Goal: Task Accomplishment & Management: Use online tool/utility

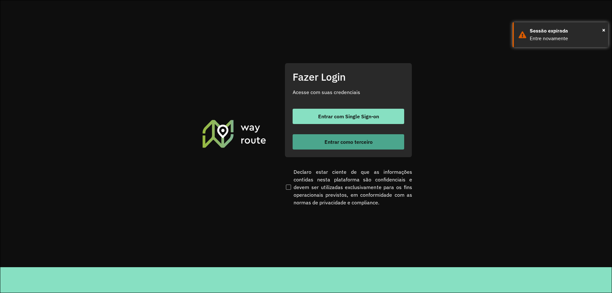
click at [369, 143] on span "Entrar como terceiro" at bounding box center [348, 141] width 48 height 5
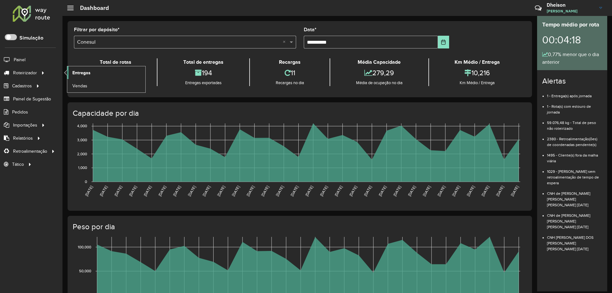
click at [88, 75] on span "Entregas" at bounding box center [81, 72] width 18 height 7
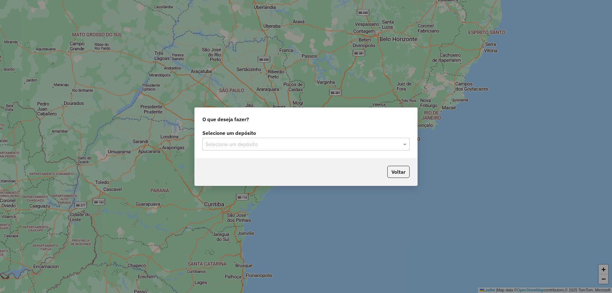
click at [276, 146] on input "text" at bounding box center [299, 144] width 188 height 8
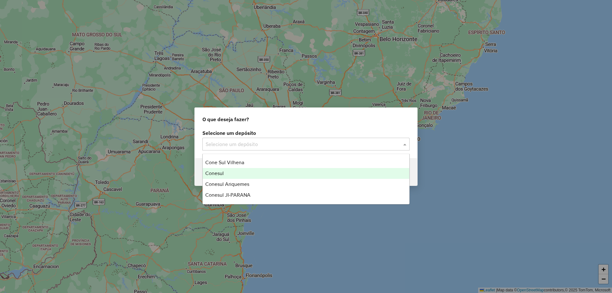
click at [233, 172] on div "Conesul" at bounding box center [306, 173] width 206 height 11
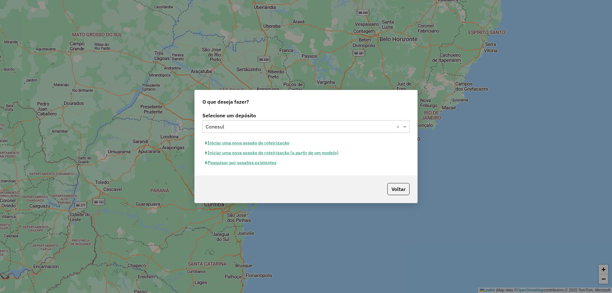
click at [240, 164] on button "Pesquisar por sessões existentes" at bounding box center [240, 163] width 77 height 10
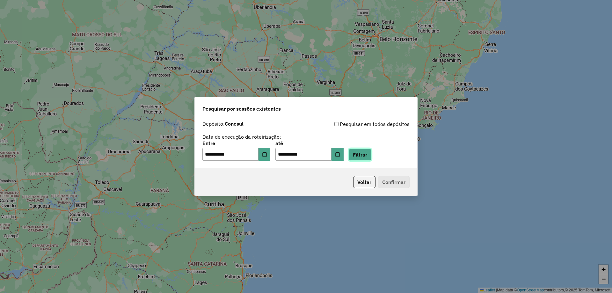
click at [371, 157] on button "Filtrar" at bounding box center [359, 154] width 23 height 12
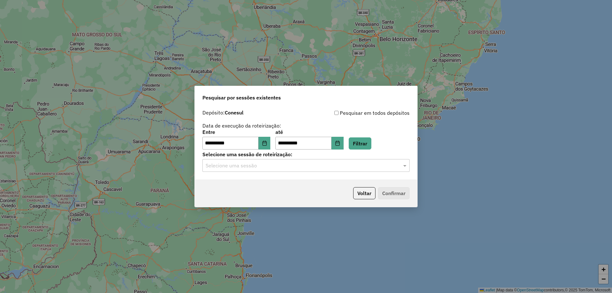
click at [261, 170] on div "Selecione uma sessão" at bounding box center [305, 165] width 207 height 13
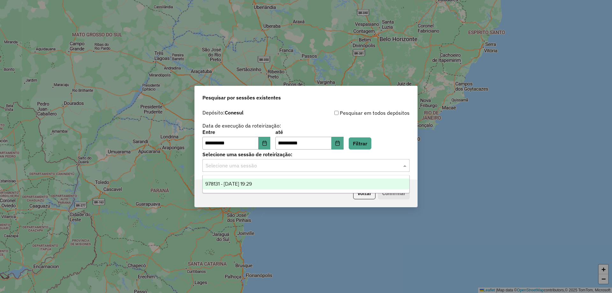
click at [252, 183] on span "978131 - 12/08/2025 19:29" at bounding box center [228, 183] width 47 height 5
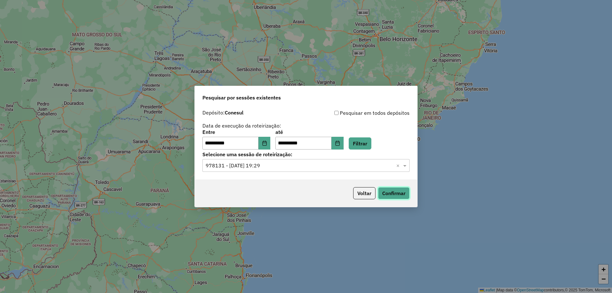
click at [400, 192] on button "Confirmar" at bounding box center [394, 193] width 32 height 12
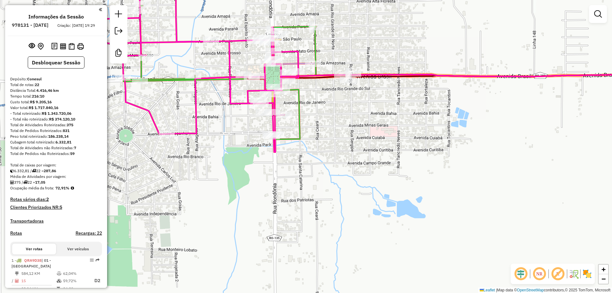
drag, startPoint x: 248, startPoint y: 148, endPoint x: 246, endPoint y: 169, distance: 20.7
click at [246, 169] on div "Janela de atendimento Grade de atendimento Capacidade Transportadoras Veículos …" at bounding box center [306, 146] width 612 height 293
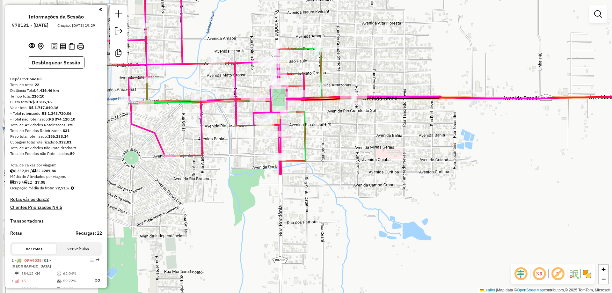
drag, startPoint x: 255, startPoint y: 184, endPoint x: 273, endPoint y: 204, distance: 27.1
click at [272, 205] on div "Janela de atendimento Grade de atendimento Capacidade Transportadoras Veículos …" at bounding box center [306, 146] width 612 height 293
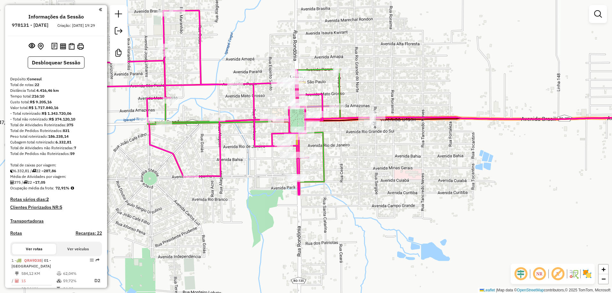
click at [219, 156] on icon at bounding box center [199, 103] width 247 height 184
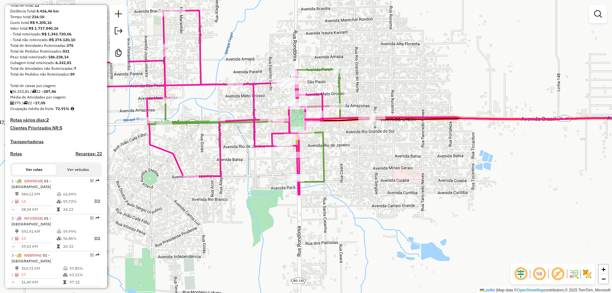
select select "**********"
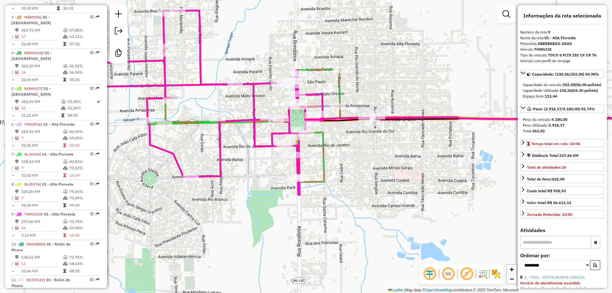
scroll to position [528, 0]
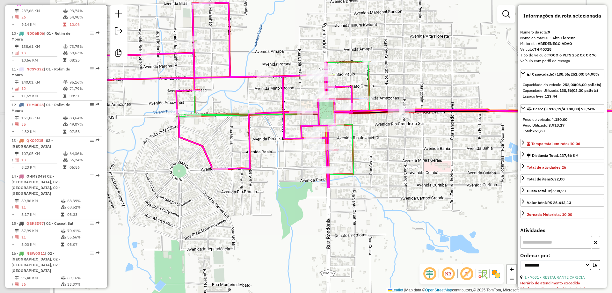
drag, startPoint x: 285, startPoint y: 162, endPoint x: 370, endPoint y: 153, distance: 85.5
click at [370, 153] on div "Janela de atendimento Grade de atendimento Capacidade Transportadoras Veículos …" at bounding box center [306, 146] width 612 height 293
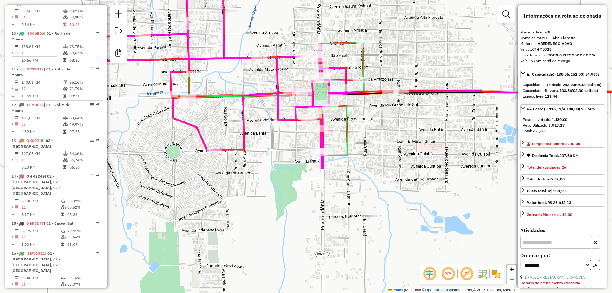
drag, startPoint x: 319, startPoint y: 168, endPoint x: 277, endPoint y: 45, distance: 129.9
click at [282, 54] on div "Janela de atendimento Grade de atendimento Capacidade Transportadoras Veículos …" at bounding box center [306, 146] width 612 height 293
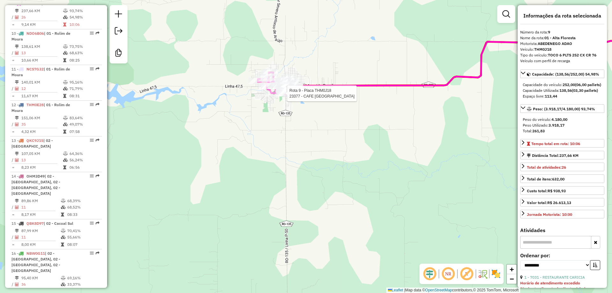
drag, startPoint x: 316, startPoint y: 209, endPoint x: 313, endPoint y: 193, distance: 16.4
click at [316, 215] on div "Rota 9 - Placa THM0J18 23377 - CAFE [GEOGRAPHIC_DATA] Janela de atendimento Gra…" at bounding box center [306, 146] width 612 height 293
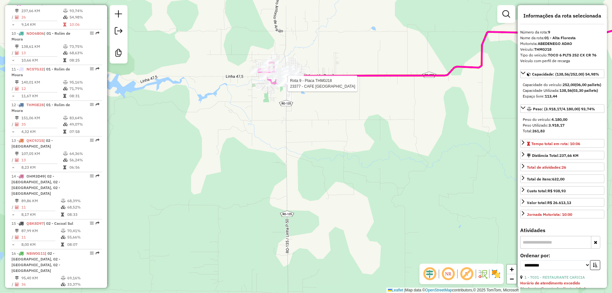
drag, startPoint x: 328, startPoint y: 137, endPoint x: 320, endPoint y: 180, distance: 44.2
click at [320, 181] on div "Rota 9 - Placa THM0J18 23377 - CAFE [GEOGRAPHIC_DATA] Janela de atendimento Gra…" at bounding box center [306, 146] width 612 height 293
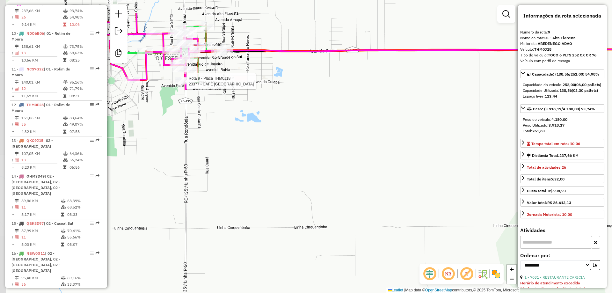
drag, startPoint x: 172, startPoint y: 188, endPoint x: 177, endPoint y: 238, distance: 51.0
click at [178, 238] on div "Rota 9 - Placa THM0J18 23377 - CAFE [GEOGRAPHIC_DATA] Janela de atendimento Gra…" at bounding box center [306, 146] width 612 height 293
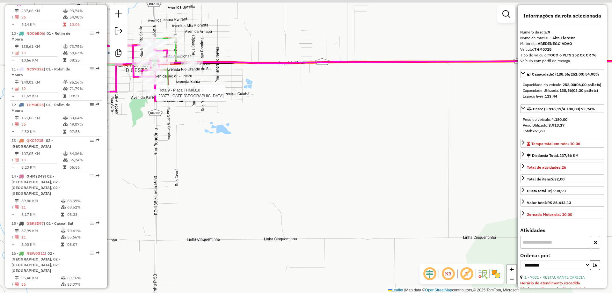
drag, startPoint x: 242, startPoint y: 198, endPoint x: 265, endPoint y: 226, distance: 35.8
click at [263, 226] on div "Rota 9 - Placa THM0J18 23377 - CAFE [GEOGRAPHIC_DATA] Janela de atendimento Gra…" at bounding box center [306, 146] width 612 height 293
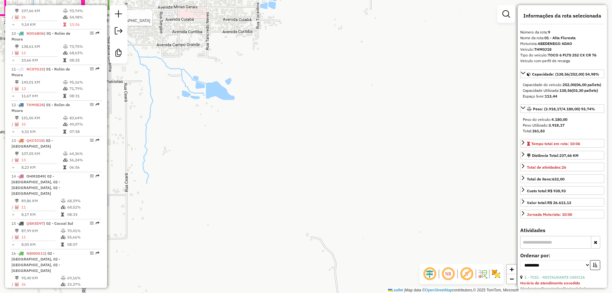
drag, startPoint x: 269, startPoint y: 219, endPoint x: 365, endPoint y: 198, distance: 98.9
click at [367, 199] on div "Rota 9 - Placa THM0J18 23377 - CAFE [GEOGRAPHIC_DATA] Janela de atendimento Gra…" at bounding box center [306, 146] width 612 height 293
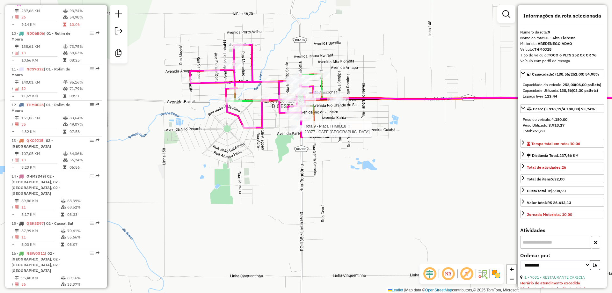
drag, startPoint x: 324, startPoint y: 189, endPoint x: 358, endPoint y: 217, distance: 43.7
click at [360, 219] on div "Rota 9 - Placa THM0J18 23377 - CAFE [GEOGRAPHIC_DATA] Janela de atendimento Gra…" at bounding box center [306, 146] width 612 height 293
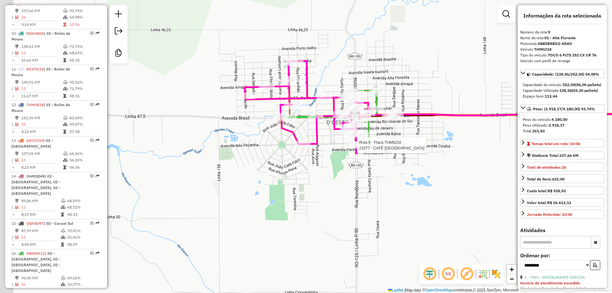
drag, startPoint x: 347, startPoint y: 206, endPoint x: 402, endPoint y: 222, distance: 57.0
click at [402, 222] on div "Rota 9 - Placa THM0J18 23377 - CAFE [GEOGRAPHIC_DATA] Janela de atendimento Gra…" at bounding box center [306, 146] width 612 height 293
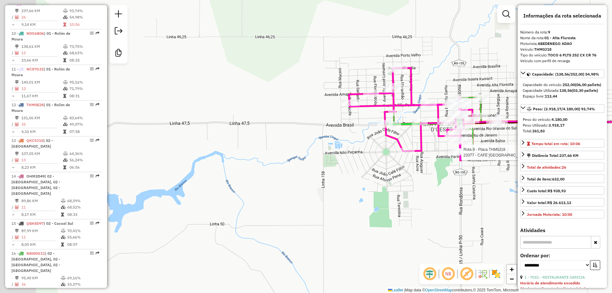
drag, startPoint x: 292, startPoint y: 216, endPoint x: 401, endPoint y: 223, distance: 109.2
click at [401, 223] on div "Rota 9 - Placa THM0J18 23377 - CAFE [GEOGRAPHIC_DATA] Janela de atendimento Gra…" at bounding box center [306, 146] width 612 height 293
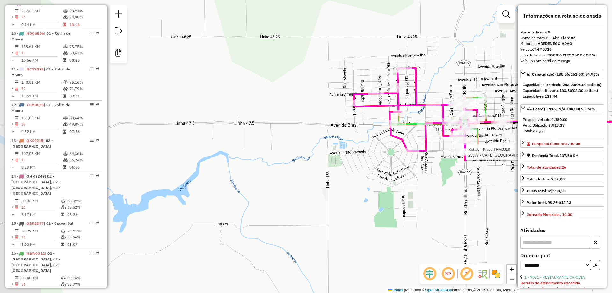
drag, startPoint x: 330, startPoint y: 216, endPoint x: 386, endPoint y: 216, distance: 56.1
click at [385, 216] on div "Rota 9 - Placa THM0J18 23377 - CAFE [GEOGRAPHIC_DATA] Janela de atendimento Gra…" at bounding box center [306, 146] width 612 height 293
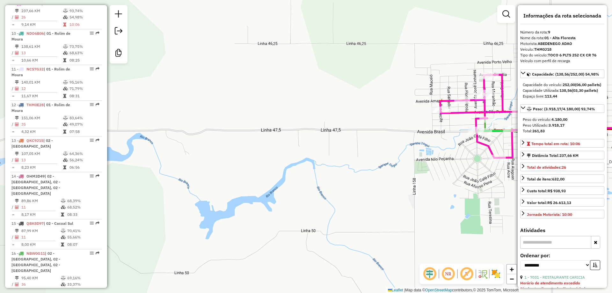
drag, startPoint x: 288, startPoint y: 208, endPoint x: 388, endPoint y: 215, distance: 100.3
click at [387, 215] on div "Rota 9 - Placa THM0J18 23377 - CAFE [GEOGRAPHIC_DATA] Janela de atendimento Gra…" at bounding box center [306, 146] width 612 height 293
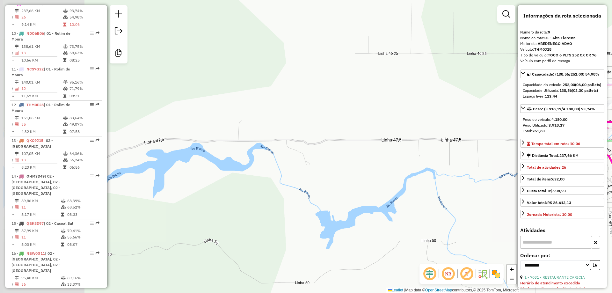
drag, startPoint x: 294, startPoint y: 211, endPoint x: 372, endPoint y: 212, distance: 78.4
click at [374, 213] on div "Rota 9 - Placa THM0J18 23377 - CAFE [GEOGRAPHIC_DATA] Janela de atendimento Gra…" at bounding box center [306, 146] width 612 height 293
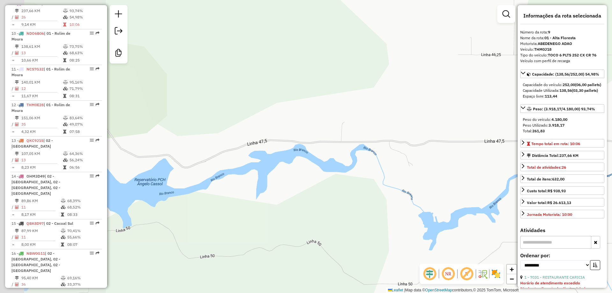
drag, startPoint x: 275, startPoint y: 210, endPoint x: 368, endPoint y: 211, distance: 92.7
click at [368, 211] on div "Rota 9 - Placa THM0J18 23377 - CAFE [GEOGRAPHIC_DATA] Janela de atendimento Gra…" at bounding box center [306, 146] width 612 height 293
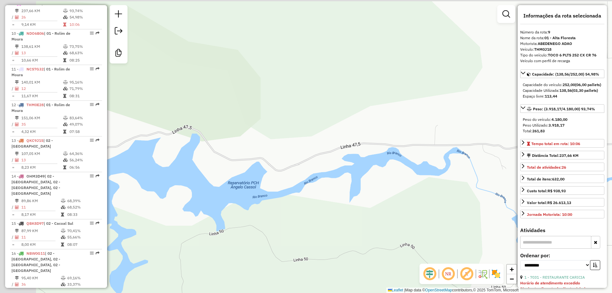
drag, startPoint x: 299, startPoint y: 210, endPoint x: 343, endPoint y: 214, distance: 44.2
click at [368, 215] on div "Rota 9 - Placa THM0J18 23377 - CAFE [GEOGRAPHIC_DATA] Janela de atendimento Gra…" at bounding box center [306, 146] width 612 height 293
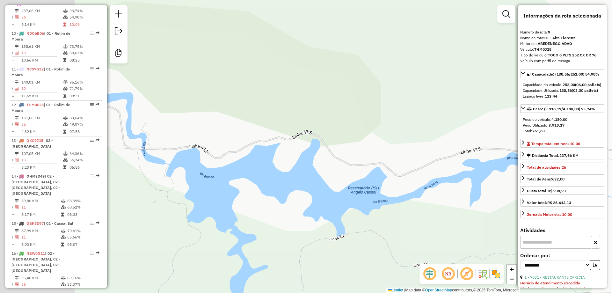
drag, startPoint x: 272, startPoint y: 212, endPoint x: 331, endPoint y: 216, distance: 59.0
click at [364, 216] on div "Rota 9 - Placa THM0J18 23377 - CAFE [GEOGRAPHIC_DATA] Janela de atendimento Gra…" at bounding box center [306, 146] width 612 height 293
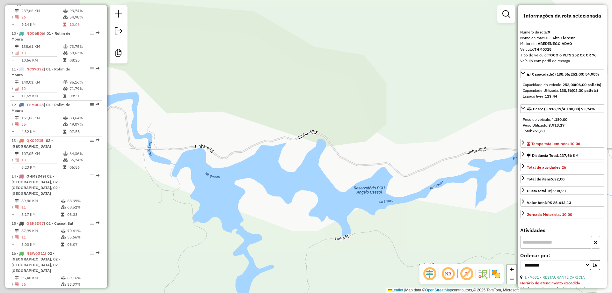
drag, startPoint x: 280, startPoint y: 215, endPoint x: 345, endPoint y: 226, distance: 66.1
click at [345, 226] on div "Rota 9 - Placa THM0J18 23377 - CAFE [GEOGRAPHIC_DATA] Janela de atendimento Gra…" at bounding box center [306, 146] width 612 height 293
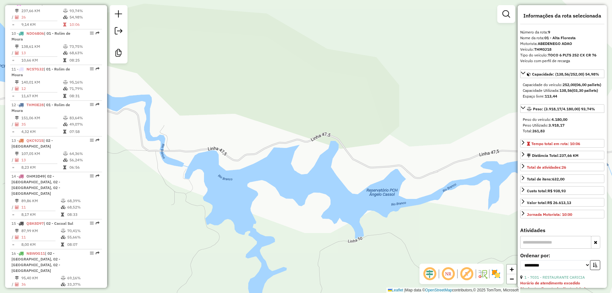
drag, startPoint x: 288, startPoint y: 218, endPoint x: 235, endPoint y: 208, distance: 53.2
click at [234, 209] on div "Rota 9 - Placa THM0J18 23377 - CAFE [GEOGRAPHIC_DATA] Janela de atendimento Gra…" at bounding box center [306, 146] width 612 height 293
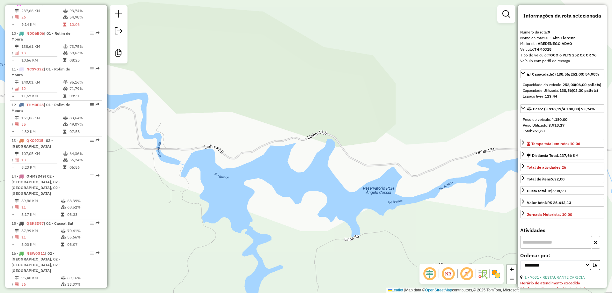
drag, startPoint x: 390, startPoint y: 208, endPoint x: 281, endPoint y: 208, distance: 109.6
click at [281, 208] on div "Rota 9 - Placa THM0J18 23377 - CAFE [GEOGRAPHIC_DATA] Janela de atendimento Gra…" at bounding box center [306, 146] width 612 height 293
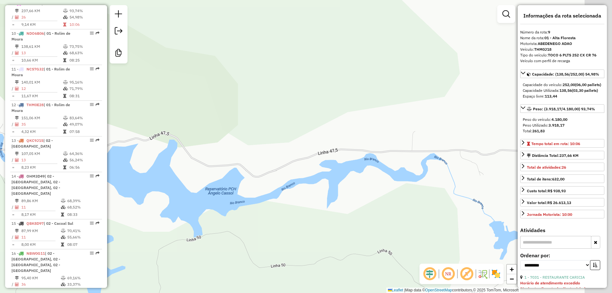
drag, startPoint x: 373, startPoint y: 208, endPoint x: 389, endPoint y: 208, distance: 16.6
click at [287, 209] on div "Rota 9 - Placa THM0J18 23377 - CAFE [GEOGRAPHIC_DATA] Janela de atendimento Gra…" at bounding box center [306, 146] width 612 height 293
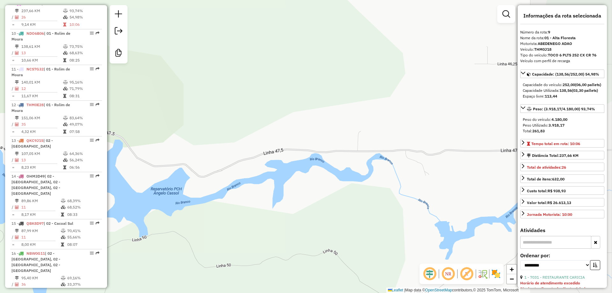
drag, startPoint x: 402, startPoint y: 208, endPoint x: 321, endPoint y: 203, distance: 81.1
click at [325, 203] on div "Rota 9 - Placa THM0J18 23377 - CAFE [GEOGRAPHIC_DATA] Janela de atendimento Gra…" at bounding box center [306, 146] width 612 height 293
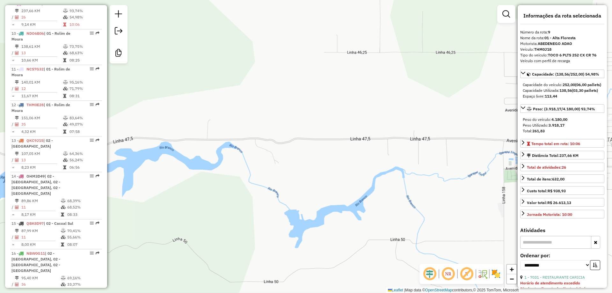
drag, startPoint x: 408, startPoint y: 199, endPoint x: 310, endPoint y: 201, distance: 98.1
click at [308, 201] on div "Rota 9 - Placa THM0J18 23377 - CAFE [GEOGRAPHIC_DATA] Janela de atendimento Gra…" at bounding box center [306, 146] width 612 height 293
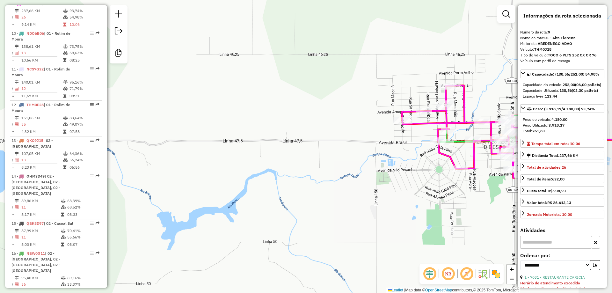
drag, startPoint x: 404, startPoint y: 200, endPoint x: 375, endPoint y: 198, distance: 29.1
click at [340, 199] on div "Rota 9 - Placa THM0J18 23377 - CAFE [GEOGRAPHIC_DATA] Janela de atendimento Gra…" at bounding box center [306, 146] width 612 height 293
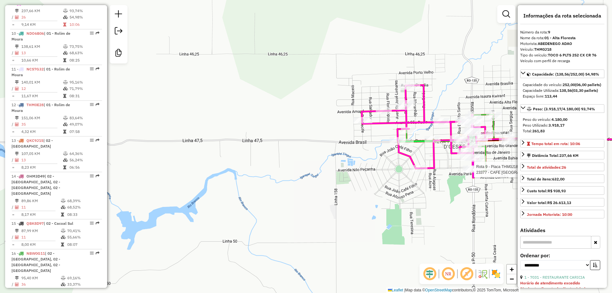
drag, startPoint x: 418, startPoint y: 197, endPoint x: 353, endPoint y: 191, distance: 65.2
click at [354, 192] on div "Rota 9 - Placa THM0J18 23377 - CAFE [GEOGRAPHIC_DATA] Janela de atendimento Gra…" at bounding box center [306, 146] width 612 height 293
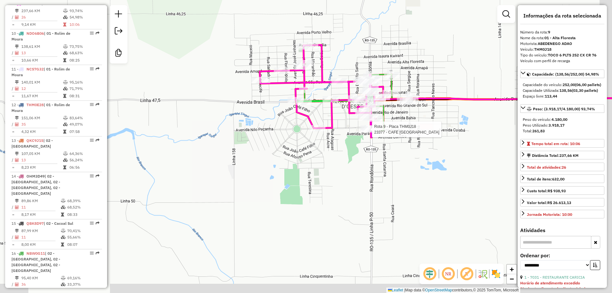
drag, startPoint x: 399, startPoint y: 198, endPoint x: 362, endPoint y: 158, distance: 54.1
click at [364, 161] on div "Rota 9 - Placa THM0J18 23377 - CAFE [GEOGRAPHIC_DATA] Janela de atendimento Gra…" at bounding box center [306, 146] width 612 height 293
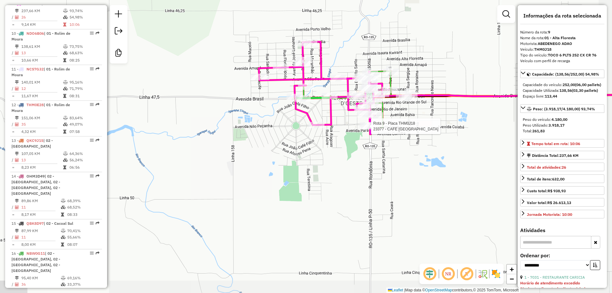
drag, startPoint x: 359, startPoint y: 189, endPoint x: 326, endPoint y: 147, distance: 54.2
click at [328, 148] on div "Rota 9 - Placa THM0J18 23377 - CAFE [GEOGRAPHIC_DATA] Janela de atendimento Gra…" at bounding box center [306, 146] width 612 height 293
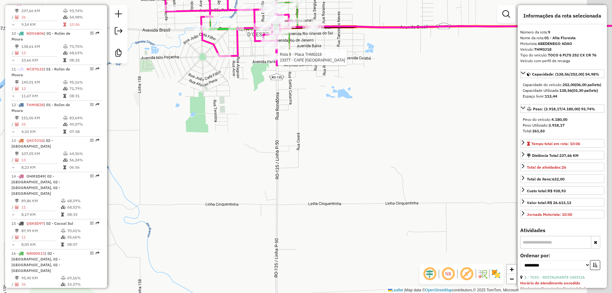
drag, startPoint x: 388, startPoint y: 161, endPoint x: 330, endPoint y: 139, distance: 62.7
click at [330, 139] on div "Rota 9 - Placa THM0J18 23377 - CAFE [GEOGRAPHIC_DATA] Janela de atendimento Gra…" at bounding box center [306, 146] width 612 height 293
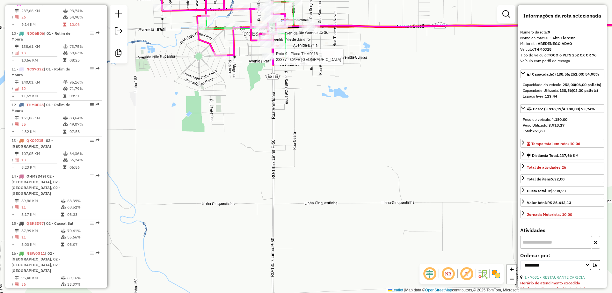
click at [357, 135] on div "Rota 9 - Placa THM0J18 23377 - CAFE [GEOGRAPHIC_DATA] Janela de atendimento Gra…" at bounding box center [306, 146] width 612 height 293
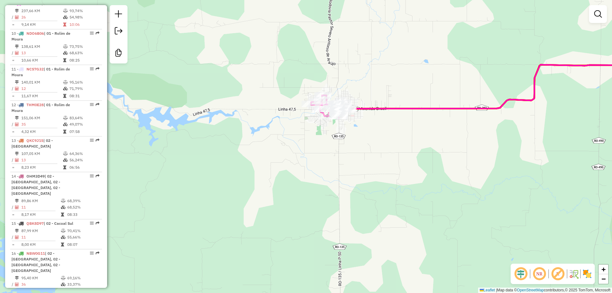
drag, startPoint x: 450, startPoint y: 143, endPoint x: 355, endPoint y: 162, distance: 96.7
click at [356, 162] on div "Janela de atendimento Grade de atendimento Capacidade Transportadoras Veículos …" at bounding box center [306, 146] width 612 height 293
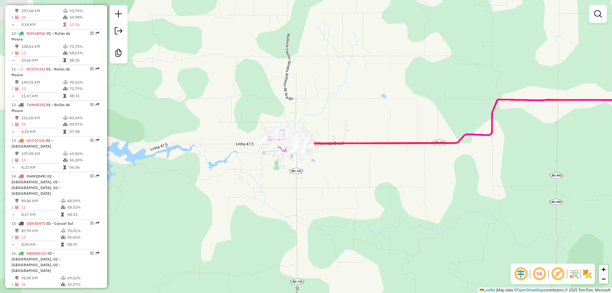
drag, startPoint x: 194, startPoint y: 137, endPoint x: 248, endPoint y: 152, distance: 56.1
click at [248, 152] on div "Janela de atendimento Grade de atendimento Capacidade Transportadoras Veículos …" at bounding box center [306, 146] width 612 height 293
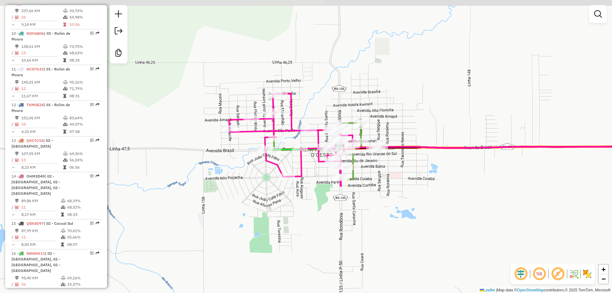
drag, startPoint x: 202, startPoint y: 181, endPoint x: 268, endPoint y: 194, distance: 67.1
click at [268, 194] on div "Janela de atendimento Grade de atendimento Capacidade Transportadoras Veículos …" at bounding box center [306, 146] width 612 height 293
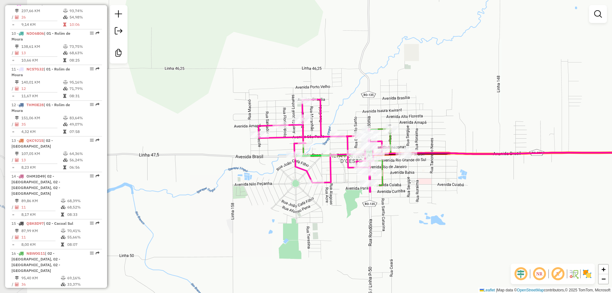
drag, startPoint x: 267, startPoint y: 191, endPoint x: 296, endPoint y: 198, distance: 29.0
click at [296, 198] on div "Janela de atendimento Grade de atendimento Capacidade Transportadoras Veículos …" at bounding box center [306, 146] width 612 height 293
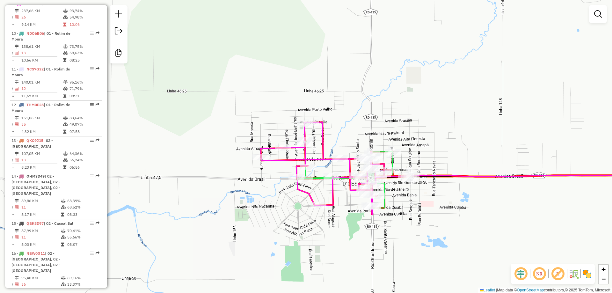
drag, startPoint x: 246, startPoint y: 217, endPoint x: 299, endPoint y: 202, distance: 55.2
click at [299, 202] on div "Janela de atendimento Grade de atendimento Capacidade Transportadoras Veículos …" at bounding box center [306, 146] width 612 height 293
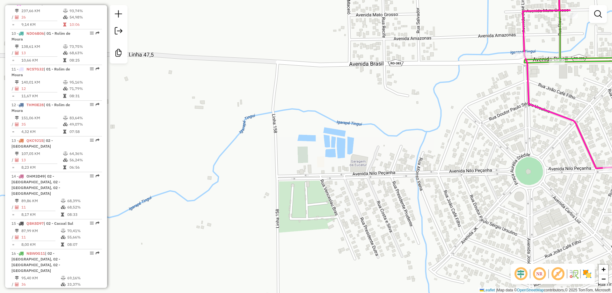
drag, startPoint x: 284, startPoint y: 215, endPoint x: 293, endPoint y: 137, distance: 78.6
click at [293, 137] on div "Janela de atendimento Grade de atendimento Capacidade Transportadoras Veículos …" at bounding box center [306, 146] width 612 height 293
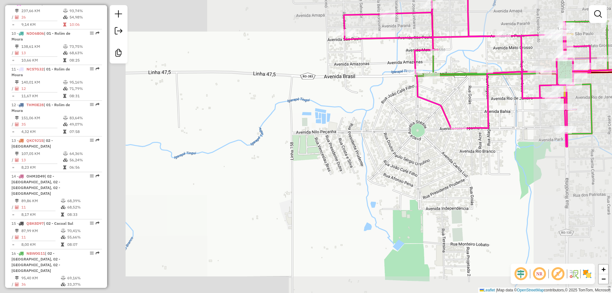
drag, startPoint x: 312, startPoint y: 219, endPoint x: 291, endPoint y: 94, distance: 126.9
click at [291, 95] on div "Janela de atendimento Grade de atendimento Capacidade Transportadoras Veículos …" at bounding box center [306, 146] width 612 height 293
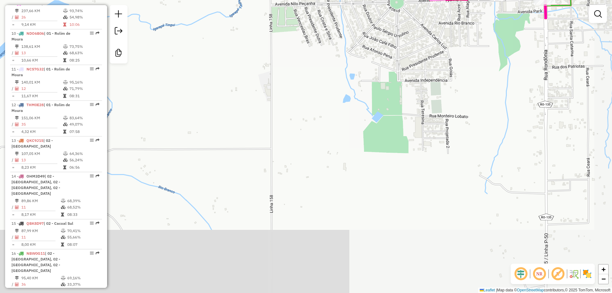
drag, startPoint x: 294, startPoint y: 158, endPoint x: 290, endPoint y: 77, distance: 81.0
click at [290, 87] on div "Janela de atendimento Grade de atendimento Capacidade Transportadoras Veículos …" at bounding box center [306, 146] width 612 height 293
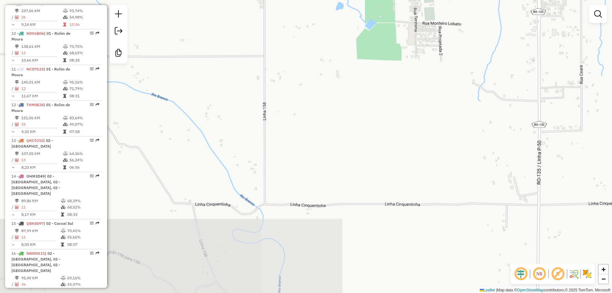
drag, startPoint x: 291, startPoint y: 156, endPoint x: 293, endPoint y: 101, distance: 54.5
click at [293, 104] on div "Janela de atendimento Grade de atendimento Capacidade Transportadoras Veículos …" at bounding box center [306, 146] width 612 height 293
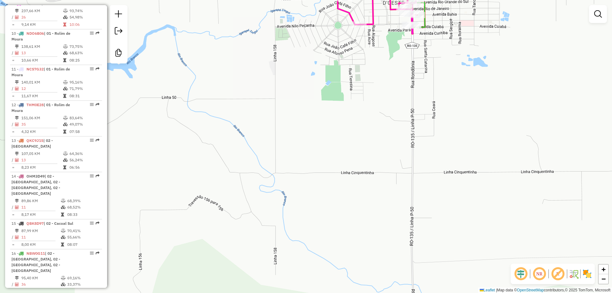
drag, startPoint x: 283, startPoint y: 135, endPoint x: 287, endPoint y: 169, distance: 34.1
click at [287, 168] on div "Janela de atendimento Grade de atendimento Capacidade Transportadoras Veículos …" at bounding box center [306, 146] width 612 height 293
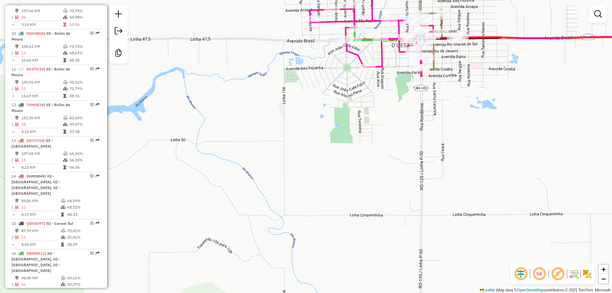
drag, startPoint x: 289, startPoint y: 157, endPoint x: 297, endPoint y: 173, distance: 17.8
click at [296, 173] on div "Janela de atendimento Grade de atendimento Capacidade Transportadoras Veículos …" at bounding box center [306, 146] width 612 height 293
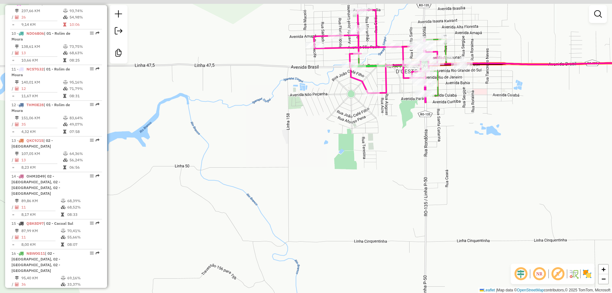
drag, startPoint x: 296, startPoint y: 176, endPoint x: 296, endPoint y: 188, distance: 12.1
click at [296, 188] on div "Janela de atendimento Grade de atendimento Capacidade Transportadoras Veículos …" at bounding box center [306, 146] width 612 height 293
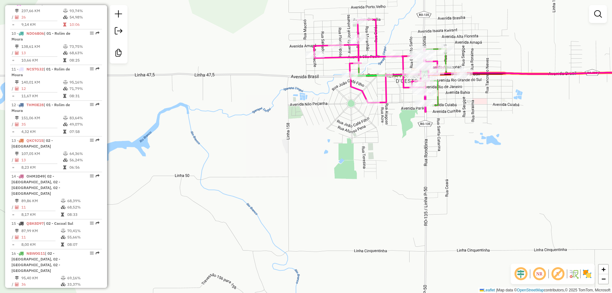
drag, startPoint x: 298, startPoint y: 178, endPoint x: 310, endPoint y: 198, distance: 23.4
click at [310, 202] on div "Janela de atendimento Grade de atendimento Capacidade Transportadoras Veículos …" at bounding box center [306, 146] width 612 height 293
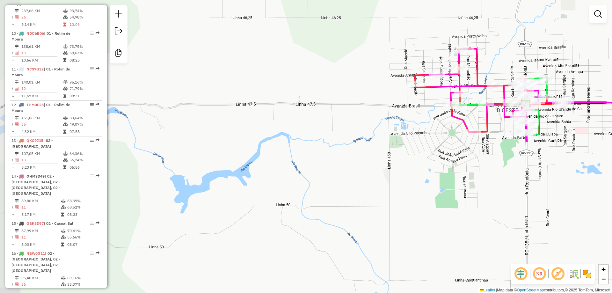
drag, startPoint x: 269, startPoint y: 169, endPoint x: 357, endPoint y: 183, distance: 89.1
click at [357, 183] on div "Janela de atendimento Grade de atendimento Capacidade Transportadoras Veículos …" at bounding box center [306, 146] width 612 height 293
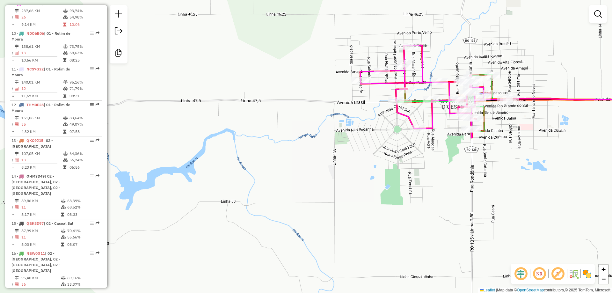
drag, startPoint x: 305, startPoint y: 174, endPoint x: 232, endPoint y: 167, distance: 72.9
click at [231, 168] on div "Janela de atendimento Grade de atendimento Capacidade Transportadoras Veículos …" at bounding box center [306, 146] width 612 height 293
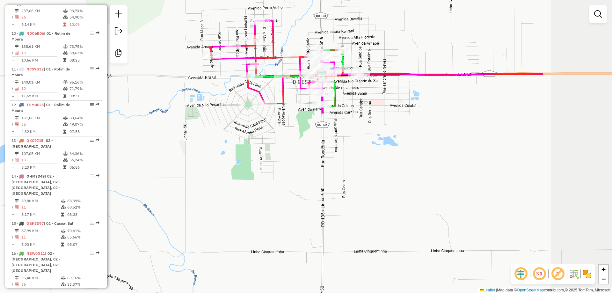
drag, startPoint x: 367, startPoint y: 172, endPoint x: 257, endPoint y: 153, distance: 111.2
click at [257, 153] on div "Janela de atendimento Grade de atendimento Capacidade Transportadoras Veículos …" at bounding box center [306, 146] width 612 height 293
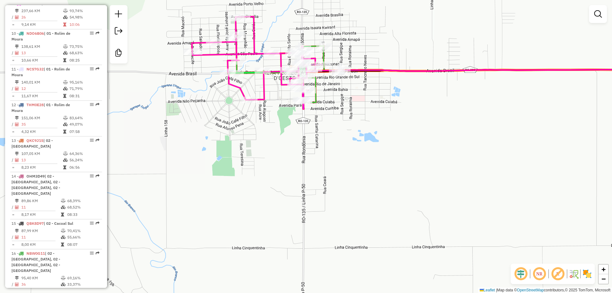
drag, startPoint x: 333, startPoint y: 148, endPoint x: 324, endPoint y: 143, distance: 9.6
click at [324, 143] on div "Janela de atendimento Grade de atendimento Capacidade Transportadoras Veículos …" at bounding box center [306, 146] width 612 height 293
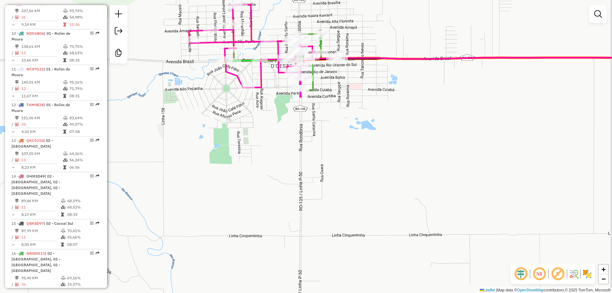
drag, startPoint x: 332, startPoint y: 141, endPoint x: 330, endPoint y: 120, distance: 20.9
click at [330, 120] on div "Janela de atendimento Grade de atendimento Capacidade Transportadoras Veículos …" at bounding box center [306, 146] width 612 height 293
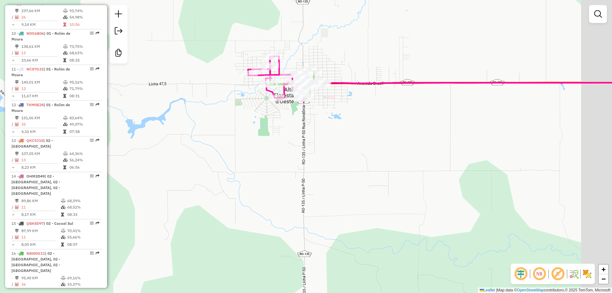
drag, startPoint x: 404, startPoint y: 159, endPoint x: 369, endPoint y: 145, distance: 37.6
click at [370, 146] on div "Janela de atendimento Grade de atendimento Capacidade Transportadoras Veículos …" at bounding box center [306, 146] width 612 height 293
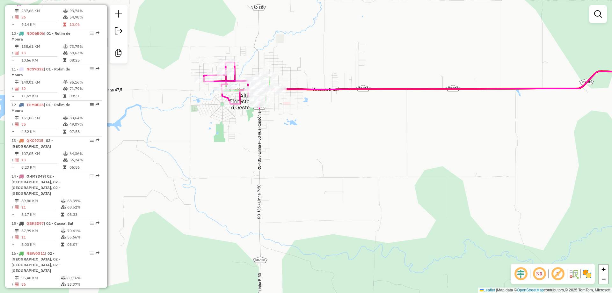
drag, startPoint x: 273, startPoint y: 204, endPoint x: 279, endPoint y: 115, distance: 89.1
click at [274, 145] on div "Janela de atendimento Grade de atendimento Capacidade Transportadoras Veículos …" at bounding box center [306, 146] width 612 height 293
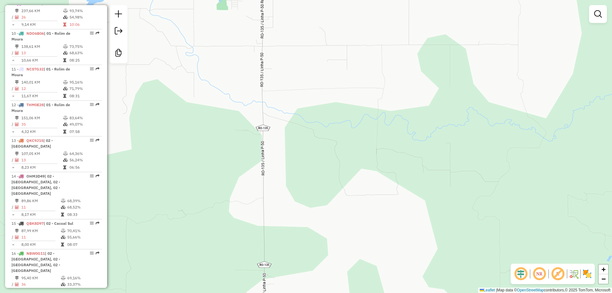
drag, startPoint x: 278, startPoint y: 179, endPoint x: 281, endPoint y: 94, distance: 85.1
click at [281, 103] on div "Janela de atendimento Grade de atendimento Capacidade Transportadoras Veículos …" at bounding box center [306, 146] width 612 height 293
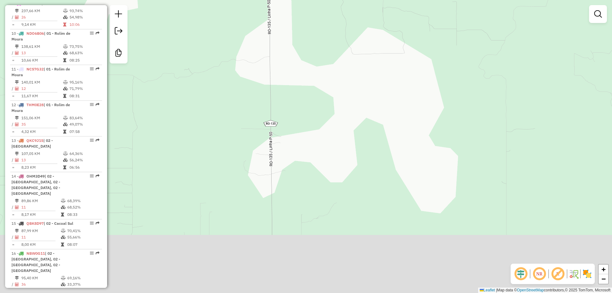
drag, startPoint x: 281, startPoint y: 184, endPoint x: 285, endPoint y: 98, distance: 86.1
click at [285, 104] on div "Janela de atendimento Grade de atendimento Capacidade Transportadoras Veículos …" at bounding box center [306, 146] width 612 height 293
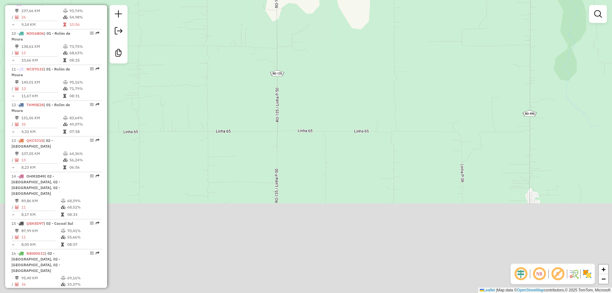
drag, startPoint x: 279, startPoint y: 216, endPoint x: 279, endPoint y: 84, distance: 132.2
click at [279, 90] on div "Janela de atendimento Grade de atendimento Capacidade Transportadoras Veículos …" at bounding box center [306, 146] width 612 height 293
click at [279, 84] on div "Janela de atendimento Grade de atendimento Capacidade Transportadoras Veículos …" at bounding box center [306, 146] width 612 height 293
click at [279, 83] on div "Janela de atendimento Grade de atendimento Capacidade Transportadoras Veículos …" at bounding box center [306, 146] width 612 height 293
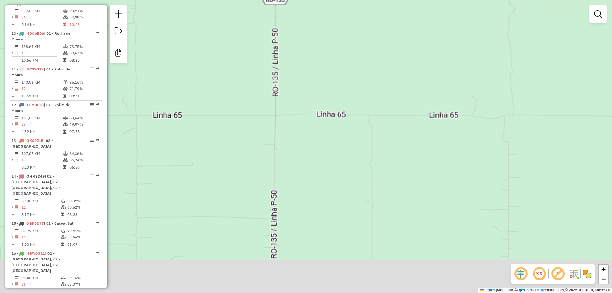
click at [279, 83] on div "Janela de atendimento Grade de atendimento Capacidade Transportadoras Veículos …" at bounding box center [306, 146] width 612 height 293
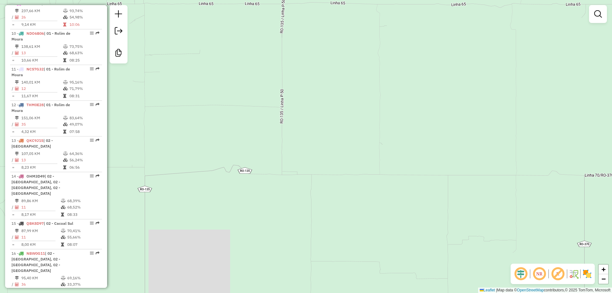
drag, startPoint x: 279, startPoint y: 179, endPoint x: 287, endPoint y: 69, distance: 110.2
click at [287, 69] on div "Janela de atendimento Grade de atendimento Capacidade Transportadoras Veículos …" at bounding box center [306, 146] width 612 height 293
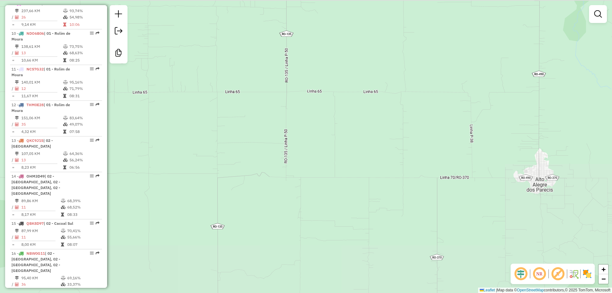
drag, startPoint x: 288, startPoint y: 130, endPoint x: 288, endPoint y: 163, distance: 32.8
click at [288, 163] on div "Janela de atendimento Grade de atendimento Capacidade Transportadoras Veículos …" at bounding box center [306, 146] width 612 height 293
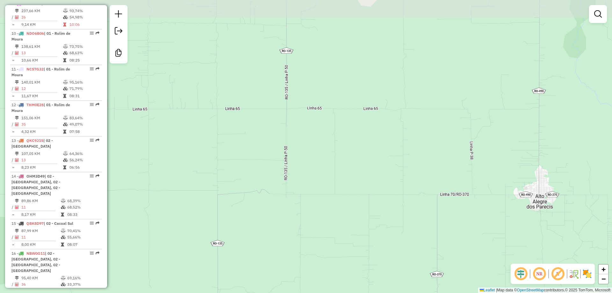
drag, startPoint x: 290, startPoint y: 133, endPoint x: 291, endPoint y: 172, distance: 39.5
click at [291, 172] on div "Janela de atendimento Grade de atendimento Capacidade Transportadoras Veículos …" at bounding box center [306, 146] width 612 height 293
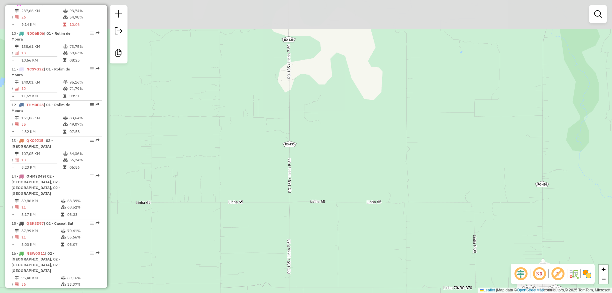
drag, startPoint x: 292, startPoint y: 135, endPoint x: 293, endPoint y: 183, distance: 48.1
click at [293, 185] on div "Janela de atendimento Grade de atendimento Capacidade Transportadoras Veículos …" at bounding box center [306, 146] width 612 height 293
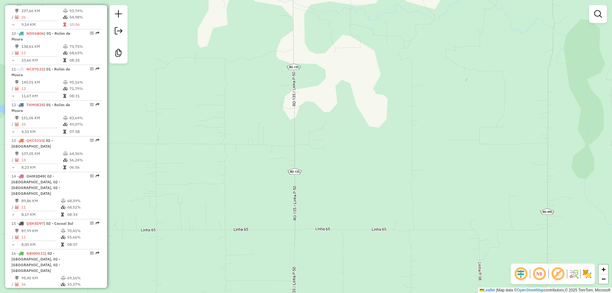
drag, startPoint x: 279, startPoint y: 122, endPoint x: 286, endPoint y: 158, distance: 36.6
click at [286, 159] on div "Janela de atendimento Grade de atendimento Capacidade Transportadoras Veículos …" at bounding box center [306, 146] width 612 height 293
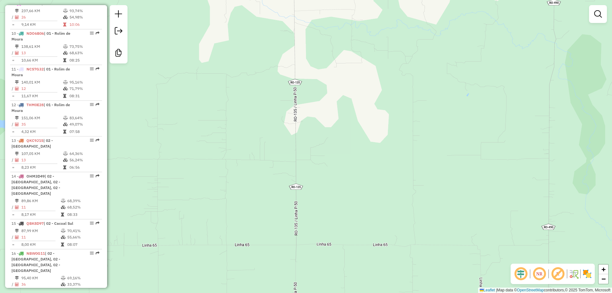
drag, startPoint x: 283, startPoint y: 124, endPoint x: 285, endPoint y: 164, distance: 40.2
click at [285, 164] on div "Janela de atendimento Grade de atendimento Capacidade Transportadoras Veículos …" at bounding box center [306, 146] width 612 height 293
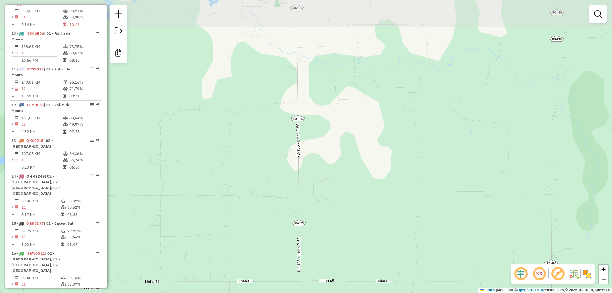
drag, startPoint x: 282, startPoint y: 122, endPoint x: 286, endPoint y: 153, distance: 31.1
click at [286, 156] on div "Janela de atendimento Grade de atendimento Capacidade Transportadoras Veículos …" at bounding box center [306, 146] width 612 height 293
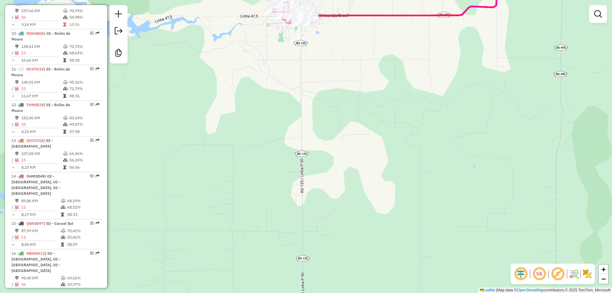
drag, startPoint x: 285, startPoint y: 143, endPoint x: 284, endPoint y: 136, distance: 7.4
click at [285, 154] on div "Janela de atendimento Grade de atendimento Capacidade Transportadoras Veículos …" at bounding box center [306, 146] width 612 height 293
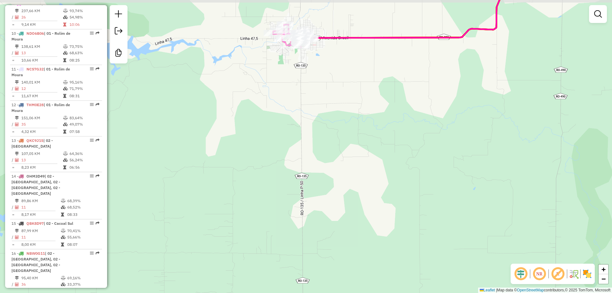
drag, startPoint x: 285, startPoint y: 159, endPoint x: 291, endPoint y: 135, distance: 24.6
click at [285, 158] on div "Janela de atendimento Grade de atendimento Capacidade Transportadoras Veículos …" at bounding box center [306, 146] width 612 height 293
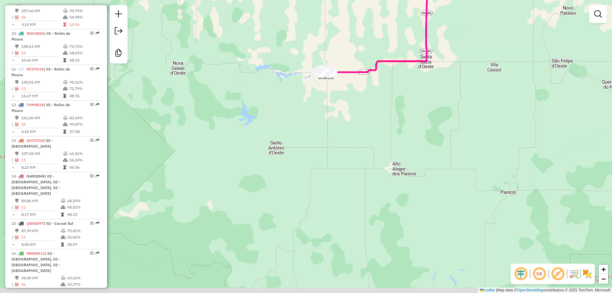
drag
click at [330, 154] on div "Janela de atendimento Grade de atendimento Capacidade Transportadoras Veículos …" at bounding box center [306, 146] width 612 height 293
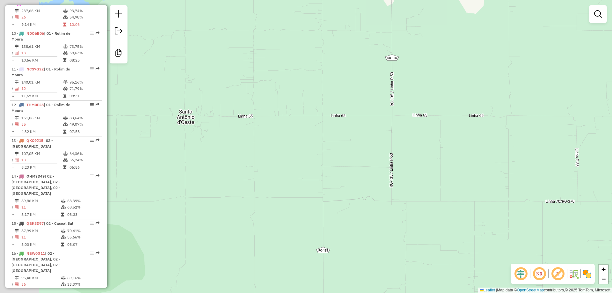
click at [307, 131] on div "Janela de atendimento Grade de atendimento Capacidade Transportadoras Veículos …" at bounding box center [306, 146] width 612 height 293
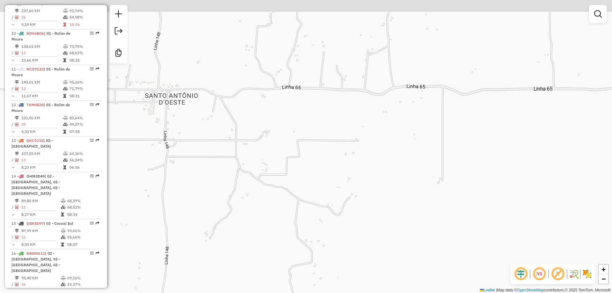
click at [208, 126] on div "Janela de atendimento Grade de atendimento Capacidade Transportadoras Veículos …" at bounding box center [306, 146] width 612 height 293
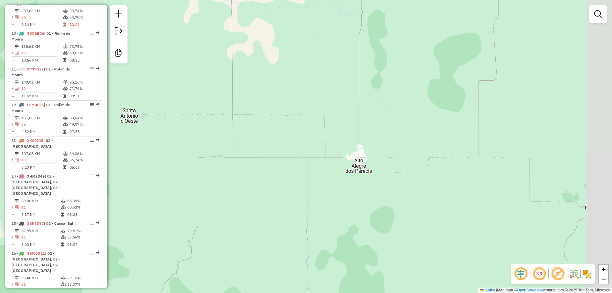
click at [208, 130] on div "Janela de atendimento Grade de atendimento Capacidade Transportadoras Veículos …" at bounding box center [306, 146] width 612 height 293
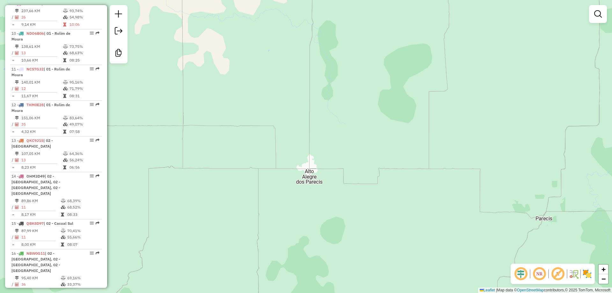
click at [274, 142] on div "Janela de atendimento Grade de atendimento Capacidade Transportadoras Veículos …" at bounding box center [306, 146] width 612 height 293
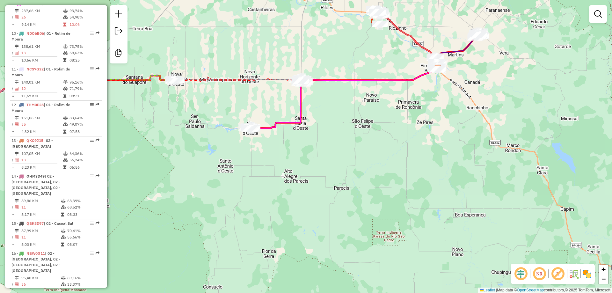
click at [295, 153] on div "Janela de atendimento Grade de atendimento Capacidade Transportadoras Veículos …" at bounding box center [306, 146] width 612 height 293
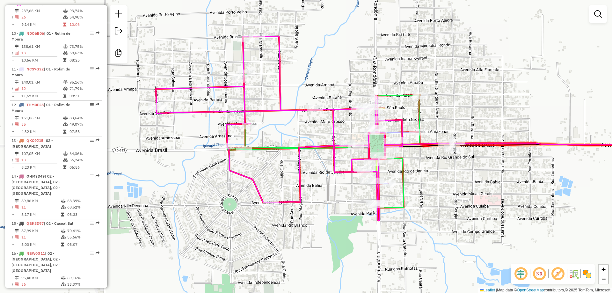
click at [403, 169] on icon at bounding box center [323, 140] width 193 height 133
select select "**********"
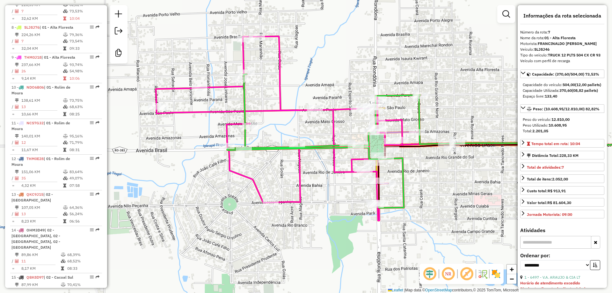
scroll to position [468, 0]
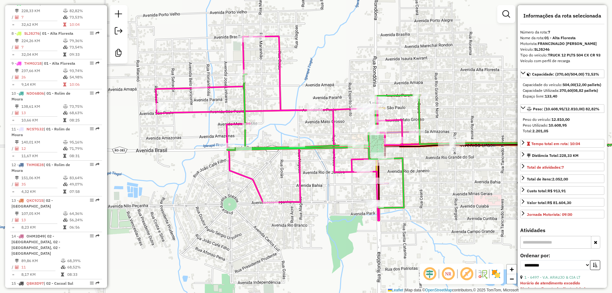
click at [403, 169] on icon at bounding box center [323, 140] width 193 height 133
